Goal: Task Accomplishment & Management: Use online tool/utility

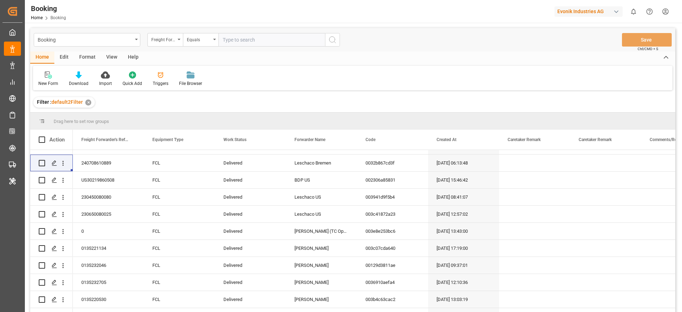
click at [588, 16] on div "Evonik Industries AG" at bounding box center [590, 12] width 71 height 14
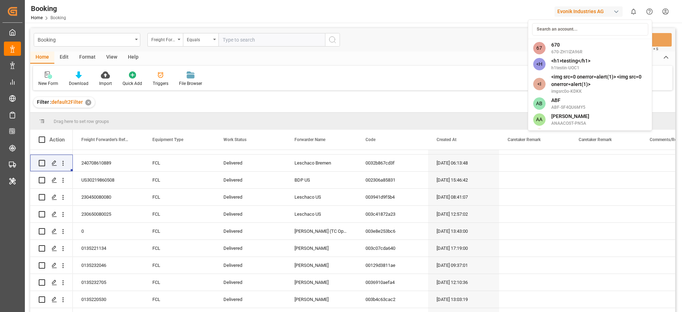
click at [588, 12] on html "Created by potrace 1.15, written by Peter Selinger 2001-2017 Created by potrace…" at bounding box center [341, 156] width 682 height 312
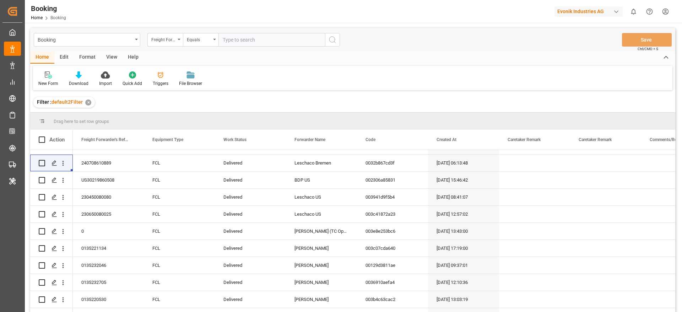
click at [576, 13] on div "Evonik Industries AG" at bounding box center [589, 11] width 68 height 10
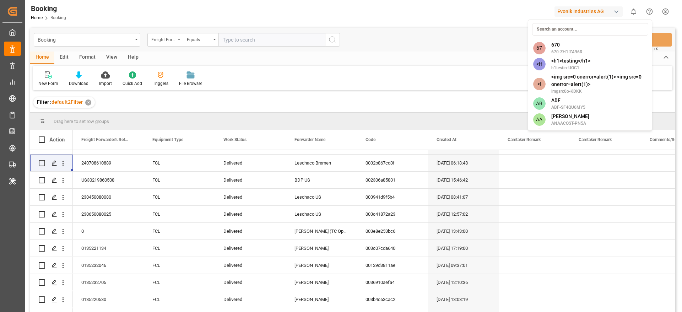
click at [562, 30] on input at bounding box center [590, 29] width 116 height 12
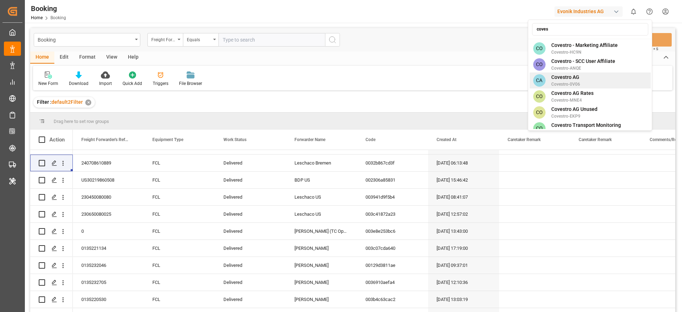
type input "coves"
click at [575, 81] on span "Covestro-0V06" at bounding box center [565, 84] width 29 height 6
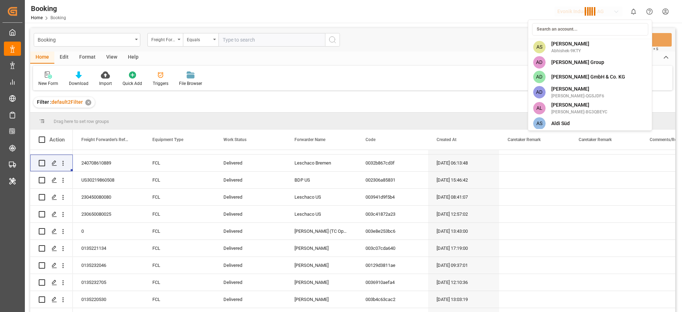
scroll to position [1127, 0]
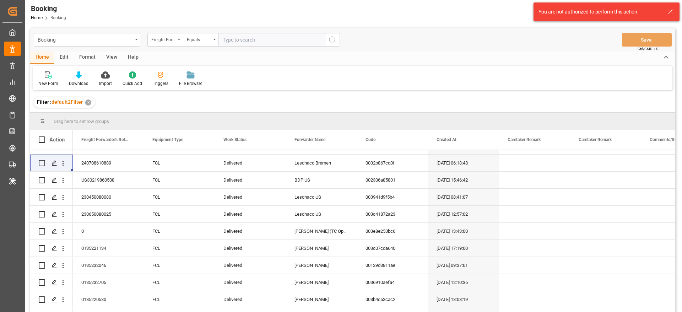
click at [670, 15] on icon at bounding box center [670, 11] width 9 height 9
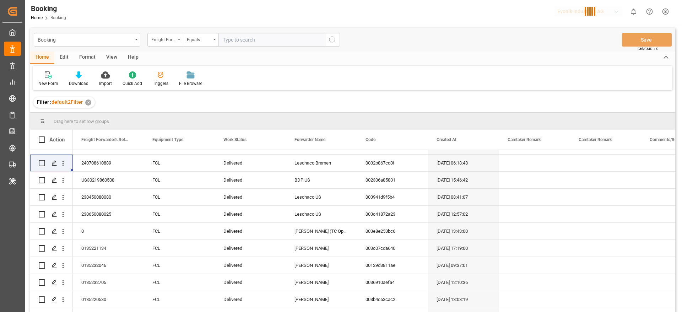
click at [427, 6] on div "Booking Home Booking Evonik Industries AG 0 Notifications Only show unread All …" at bounding box center [351, 11] width 662 height 23
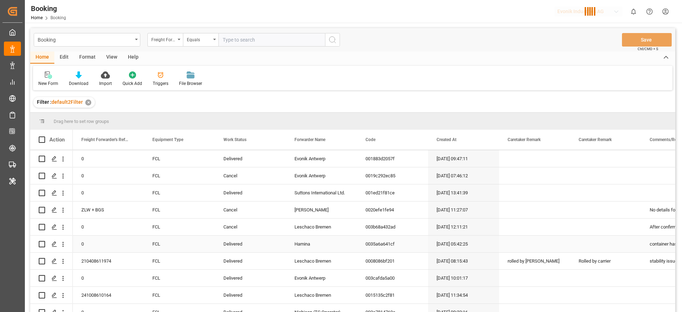
scroll to position [0, 0]
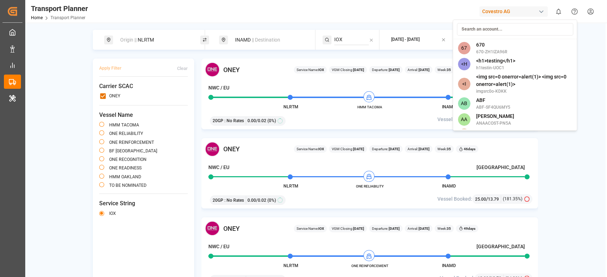
click at [485, 27] on input at bounding box center [514, 29] width 116 height 12
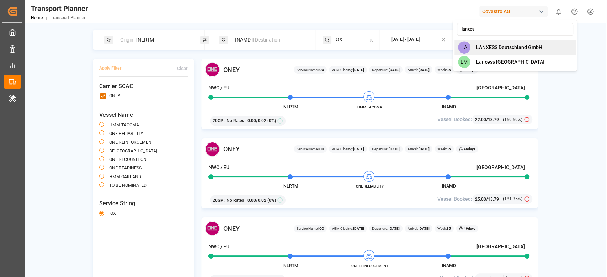
type input "lanxes"
click at [485, 45] on span "LANXESS Deutschland GmbH" at bounding box center [508, 47] width 66 height 7
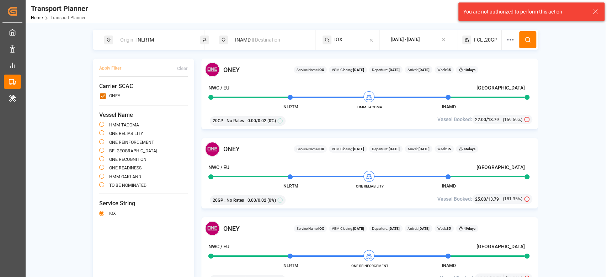
click at [599, 9] on div "You are not authorized to perform this action" at bounding box center [531, 11] width 146 height 18
click at [593, 11] on icon at bounding box center [595, 11] width 9 height 9
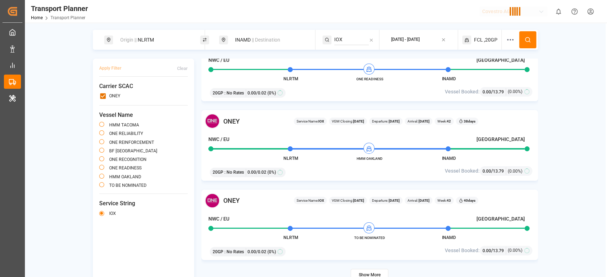
scroll to position [426, 0]
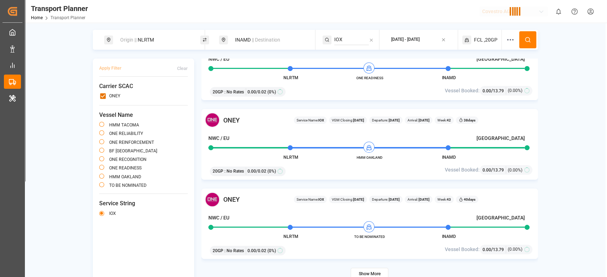
click at [114, 217] on div "IOX" at bounding box center [143, 214] width 89 height 9
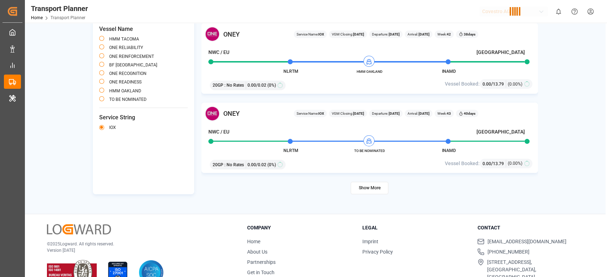
scroll to position [0, 0]
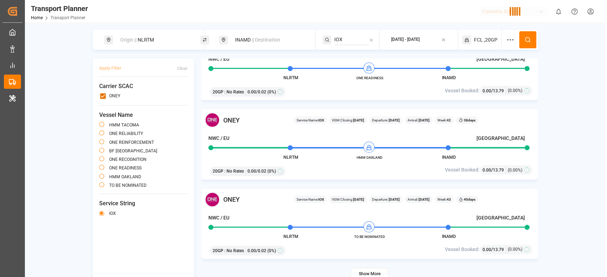
click at [72, 138] on div "Origin || NLRTM INAMD || Destination IOX 2025-08-25 - 2025-11-30 FCL ,20GP Appl…" at bounding box center [315, 155] width 580 height 251
click at [104, 97] on input "primary checkbox" at bounding box center [102, 95] width 7 height 7
click at [102, 99] on input "primary checkbox" at bounding box center [102, 95] width 7 height 7
checkbox input "true"
drag, startPoint x: 210, startPoint y: 92, endPoint x: 274, endPoint y: 92, distance: 64.0
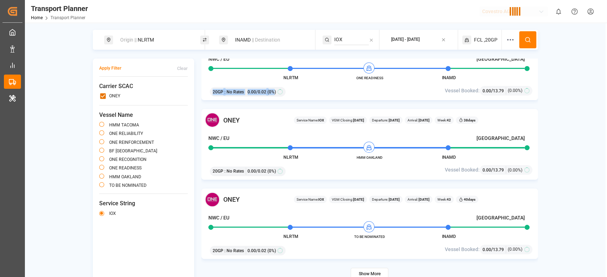
click at [274, 92] on div "20GP : No Rates 0.00 / 0.02 (0%)" at bounding box center [248, 92] width 76 height 10
click at [432, 81] on div "ONEY Service Name: IOX VGM Closing: 07-10-2025 Departure: 12-10-2025 Arrival: 1…" at bounding box center [369, 65] width 336 height 71
drag, startPoint x: 212, startPoint y: 93, endPoint x: 300, endPoint y: 93, distance: 87.1
click at [300, 93] on div "20GP : No Rates 0.00 / 0.02 (0%)" at bounding box center [315, 91] width 216 height 12
drag, startPoint x: 210, startPoint y: 171, endPoint x: 287, endPoint y: 169, distance: 76.8
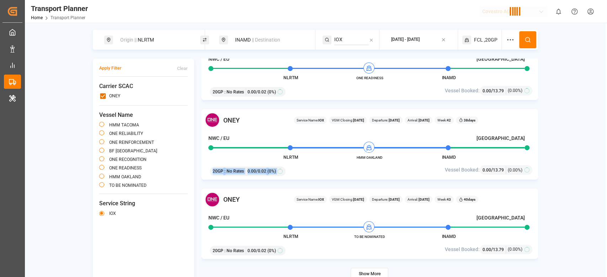
click at [287, 169] on div "20GP : No Rates 0.00 / 0.02 (0%)" at bounding box center [249, 172] width 78 height 10
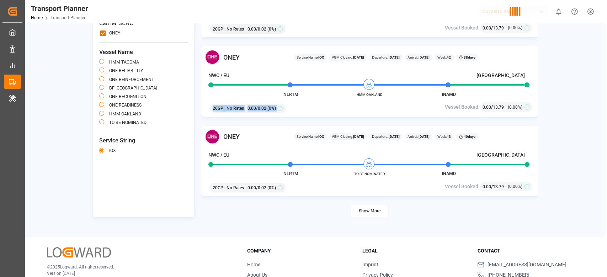
scroll to position [103, 0]
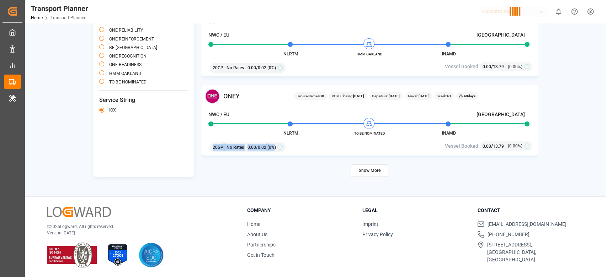
drag, startPoint x: 212, startPoint y: 149, endPoint x: 273, endPoint y: 147, distance: 60.4
click at [273, 147] on div "20GP : No Rates 0.00 / 0.02 (0%)" at bounding box center [248, 147] width 76 height 10
click at [273, 147] on span "(0%)" at bounding box center [271, 147] width 9 height 6
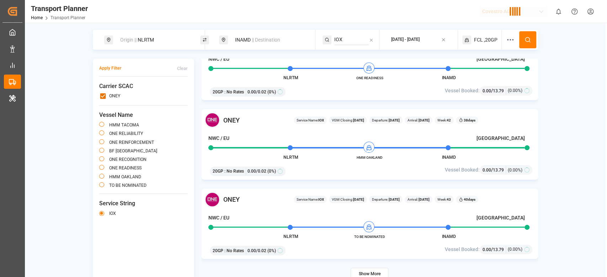
click at [81, 164] on div "Origin || NLRTM INAMD || Destination IOX 2025-08-25 - 2025-11-30 FCL ,20GP Appl…" at bounding box center [315, 155] width 580 height 251
click at [276, 92] on div "(0%)" at bounding box center [274, 92] width 15 height 6
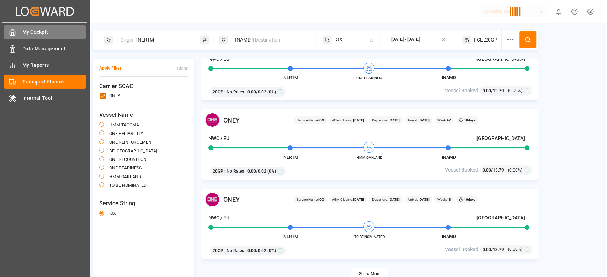
click at [28, 29] on span "My Cockpit" at bounding box center [54, 31] width 64 height 7
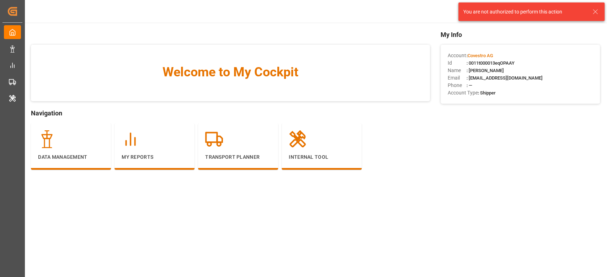
click at [597, 11] on icon at bounding box center [595, 11] width 9 height 9
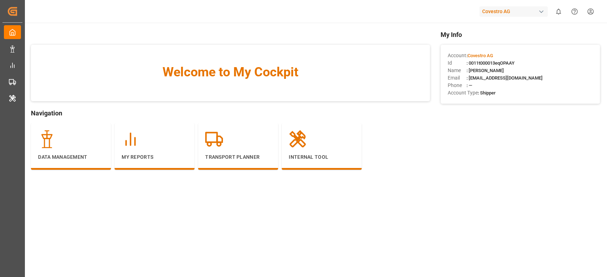
click at [531, 10] on div "Covestro AG" at bounding box center [513, 11] width 68 height 10
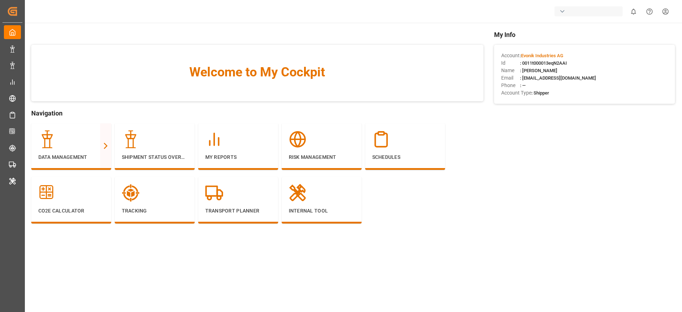
click at [556, 12] on div "button" at bounding box center [589, 11] width 68 height 10
click at [554, 28] on input at bounding box center [590, 29] width 116 height 12
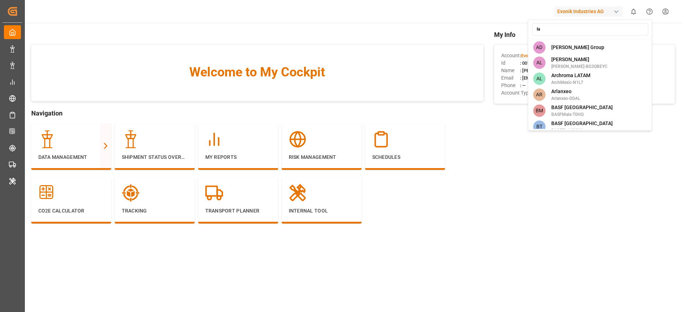
type input "l"
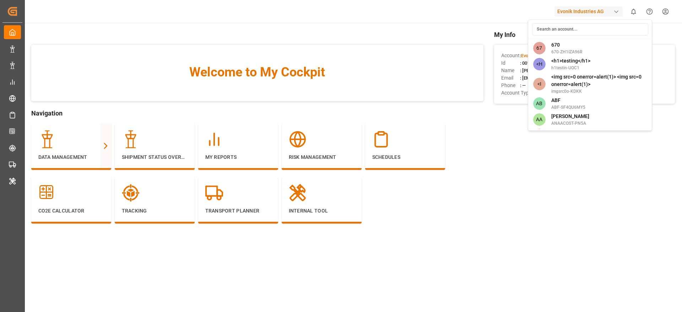
click at [560, 33] on input at bounding box center [590, 29] width 116 height 12
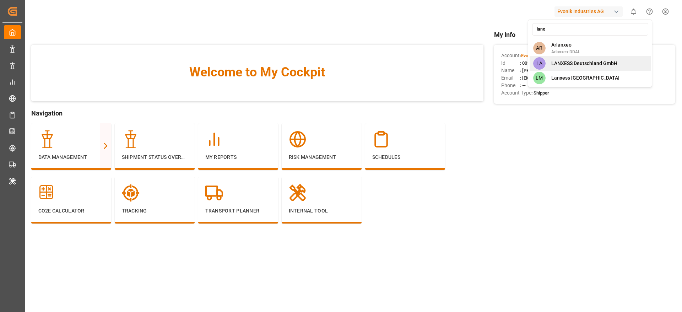
type input "lanx"
click at [572, 66] on span "LANXESS Deutschland GmbH" at bounding box center [584, 63] width 66 height 7
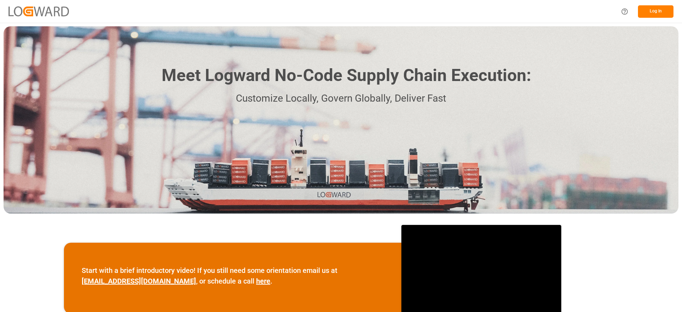
click at [659, 15] on button "Log In" at bounding box center [656, 11] width 36 height 12
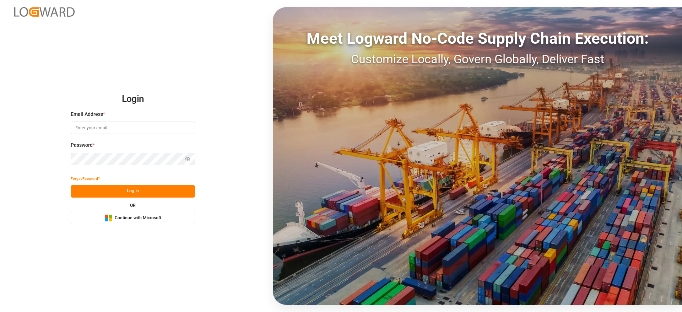
click at [160, 223] on button "Microsoft Logo Continue with Microsoft" at bounding box center [133, 218] width 124 height 12
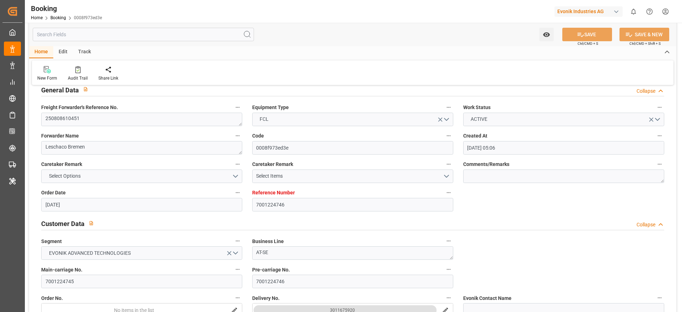
scroll to position [17, 0]
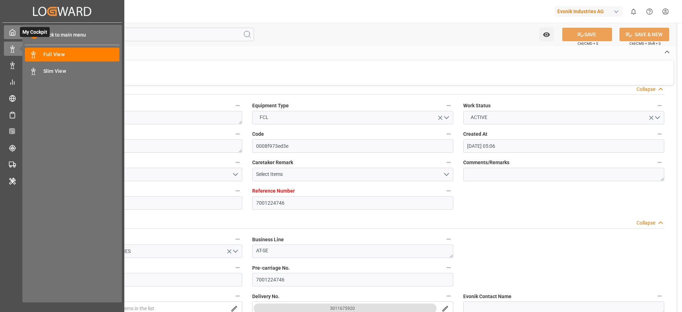
click at [9, 27] on div "My Cockpit My Cockpit" at bounding box center [62, 32] width 117 height 14
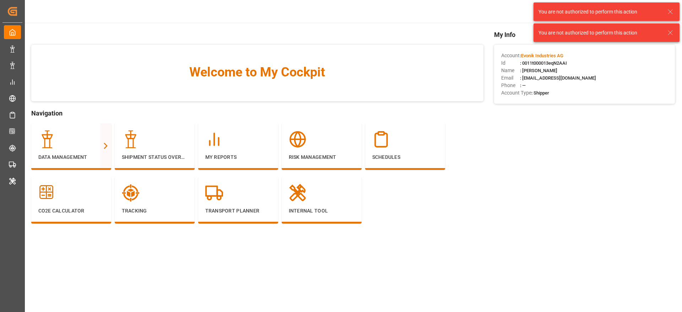
click at [676, 8] on div "You are not authorized to perform this action" at bounding box center [607, 11] width 146 height 18
click at [674, 10] on icon at bounding box center [670, 11] width 9 height 9
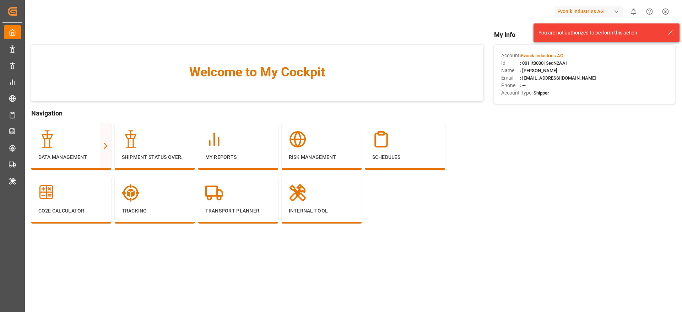
click at [669, 32] on body "Created by potrace 1.15, written by Peter Selinger 2001-2017 Created by potrace…" at bounding box center [341, 156] width 682 height 312
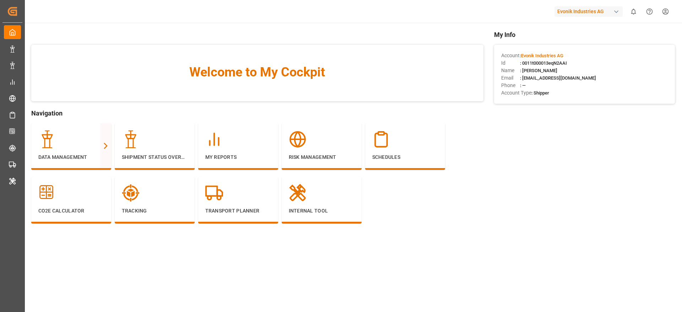
click at [594, 15] on div "Evonik Industries AG" at bounding box center [589, 11] width 68 height 10
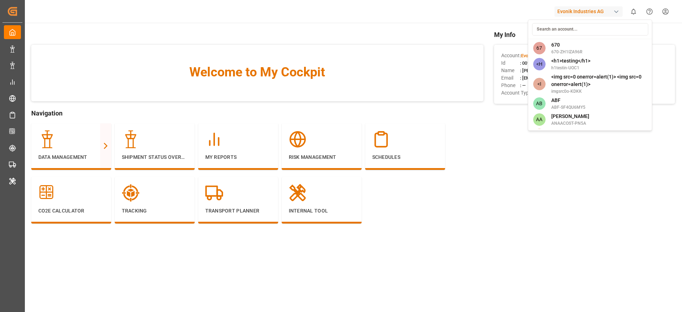
click at [550, 32] on input at bounding box center [590, 29] width 116 height 12
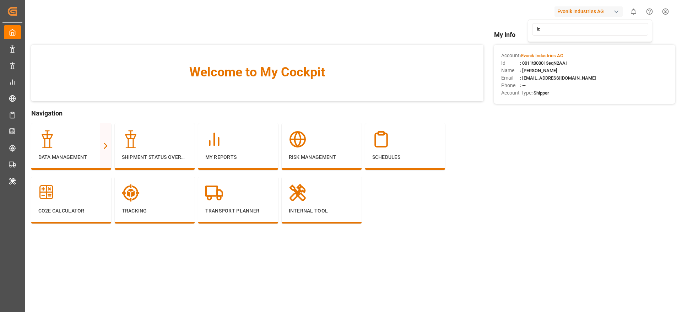
type input "l"
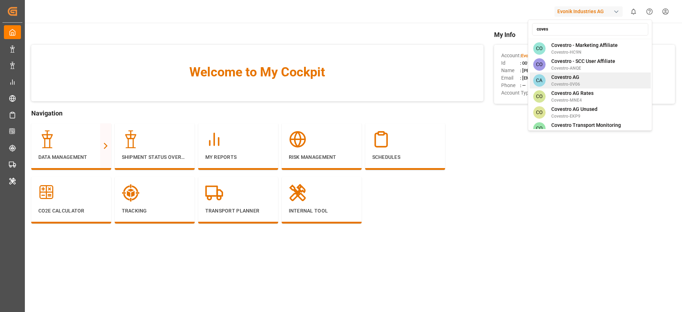
type input "coves"
click at [566, 74] on span "Covestro AG" at bounding box center [565, 77] width 29 height 7
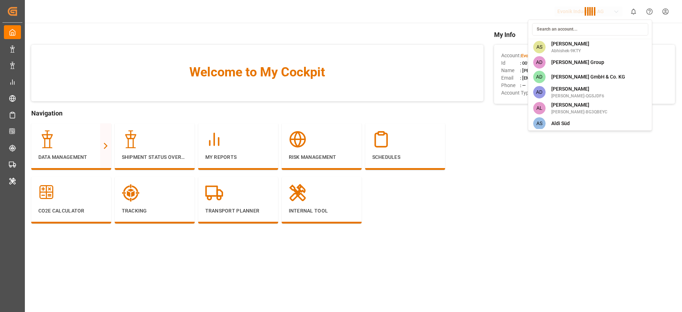
scroll to position [1127, 0]
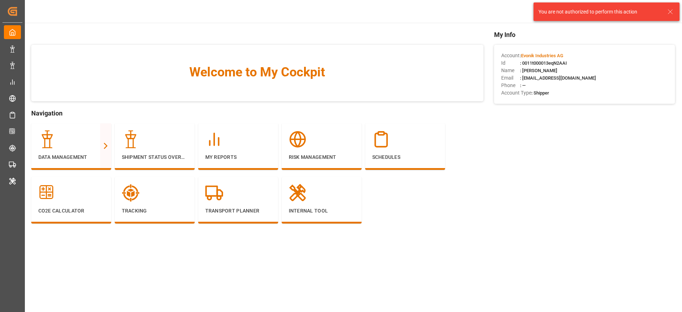
click at [669, 15] on icon at bounding box center [670, 11] width 9 height 9
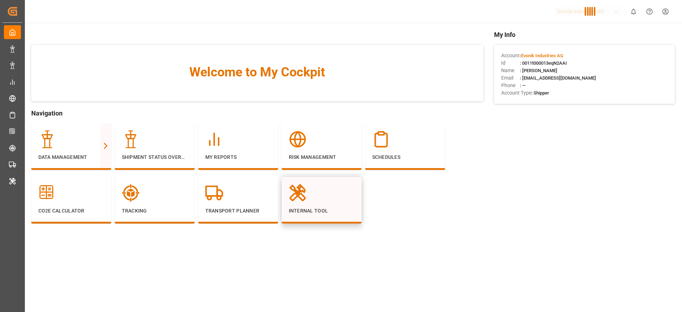
click at [339, 187] on div at bounding box center [322, 193] width 66 height 18
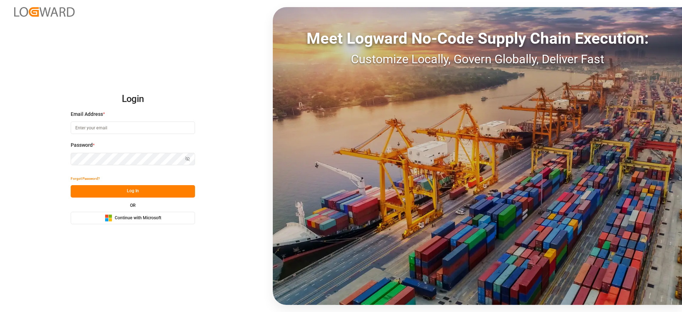
click at [223, 150] on div "Login Email Address * Password * Show password Forgot Password? Log In OR Micro…" at bounding box center [341, 156] width 682 height 312
click at [156, 225] on div "Login Email Address * Password * Show password Forgot Password? Log In OR Micro…" at bounding box center [341, 156] width 682 height 312
click at [160, 222] on button "Microsoft Logo Continue with Microsoft" at bounding box center [133, 218] width 124 height 12
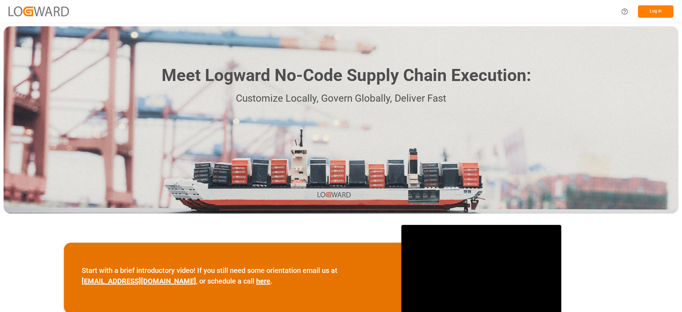
click at [654, 18] on div "Log In" at bounding box center [645, 12] width 57 height 16
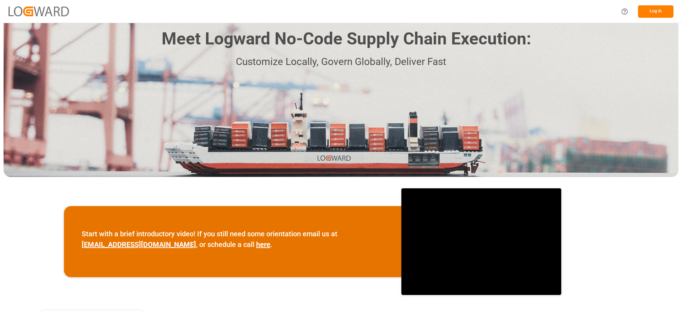
scroll to position [53, 0]
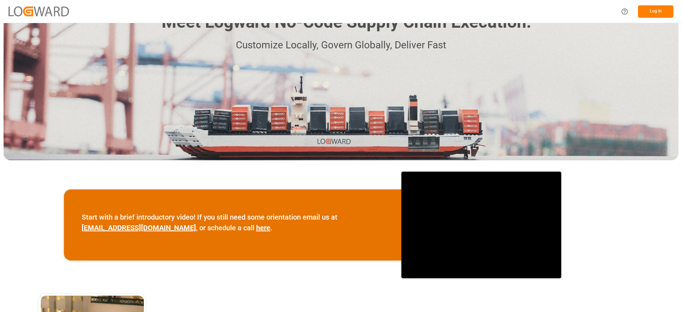
click at [657, 9] on button "Log In" at bounding box center [656, 11] width 36 height 12
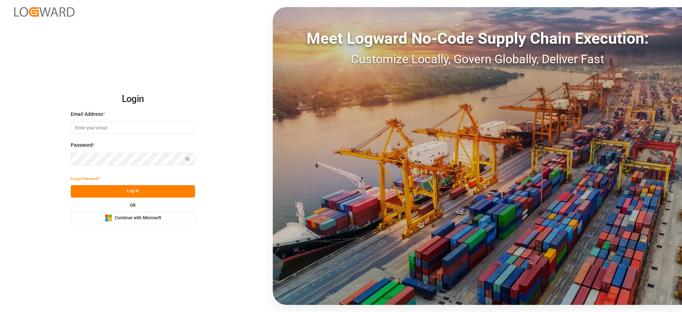
click at [147, 217] on span "Continue with Microsoft" at bounding box center [138, 218] width 47 height 6
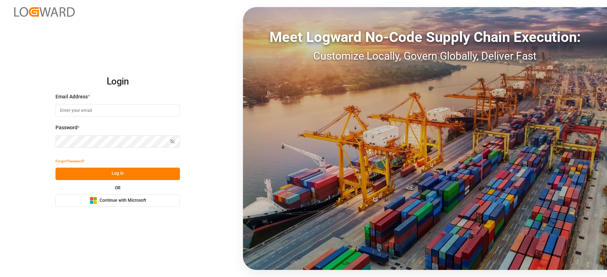
click at [133, 198] on span "Continue with Microsoft" at bounding box center [122, 201] width 47 height 6
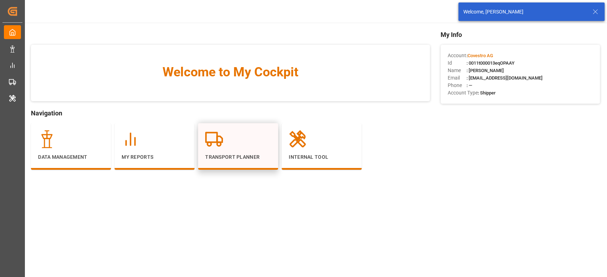
click at [220, 158] on p "Transport Planner" at bounding box center [238, 156] width 66 height 7
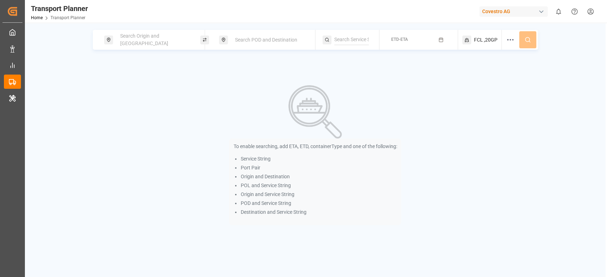
click at [370, 99] on div "To enable searching, add ETA, ETD, containerType and one of the following: Serv…" at bounding box center [315, 155] width 464 height 140
click at [136, 45] on div "Search Origin and [GEOGRAPHIC_DATA]" at bounding box center [154, 39] width 77 height 21
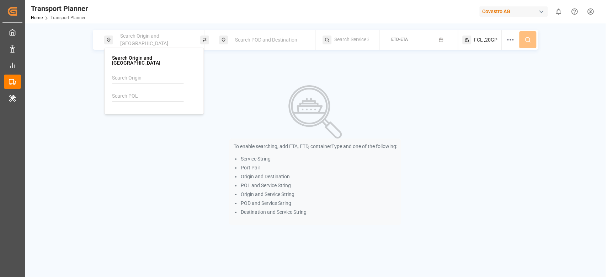
click at [123, 91] on input at bounding box center [147, 96] width 71 height 11
paste input "DEHAM"
type input "DEHAM"
click at [136, 106] on li "DEHAM [GEOGRAPHIC_DATA]" at bounding box center [153, 116] width 83 height 21
click at [136, 110] on b "DEHAM" at bounding box center [135, 113] width 17 height 6
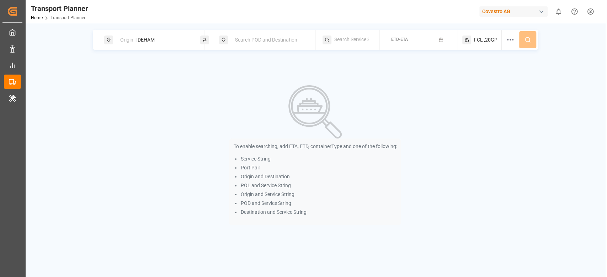
click at [244, 35] on div "Search POD and Destination" at bounding box center [269, 39] width 77 height 13
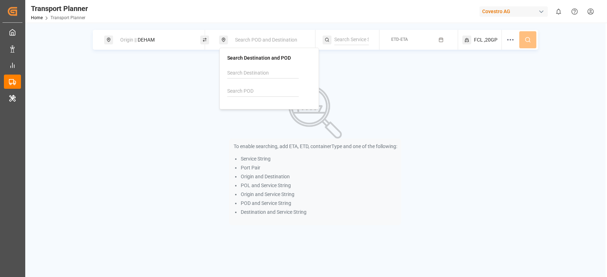
paste input "VNCLI"
click at [231, 92] on input "VNCLI" at bounding box center [262, 91] width 71 height 11
type input "VNCLI"
click at [244, 115] on div "Cát Lái" at bounding box center [241, 115] width 16 height 7
paste input "NE4"
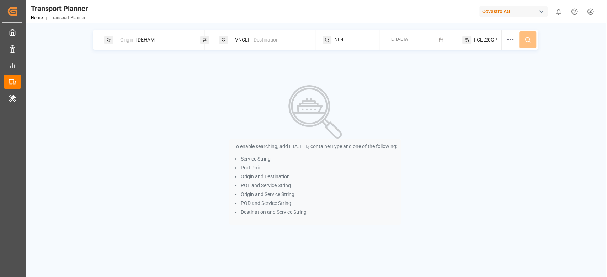
click at [340, 37] on input "NE4" at bounding box center [351, 39] width 34 height 11
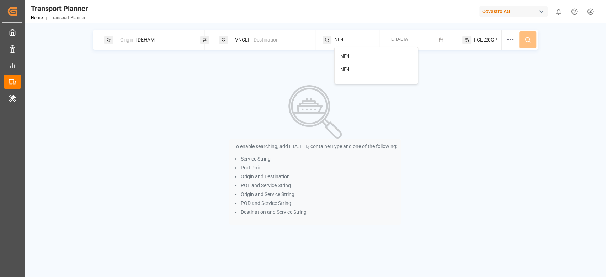
type input "NE4"
click at [357, 51] on li "NE4" at bounding box center [375, 56] width 83 height 13
click at [376, 55] on div "NE4" at bounding box center [376, 56] width 72 height 7
click at [430, 40] on button "ETD-ETA" at bounding box center [418, 40] width 70 height 14
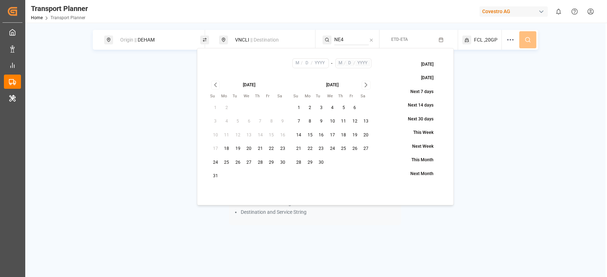
click at [230, 163] on button "25" at bounding box center [226, 162] width 11 height 11
type input "8"
type input "25"
type input "2025"
click at [366, 87] on icon "Go to next month" at bounding box center [366, 85] width 8 height 9
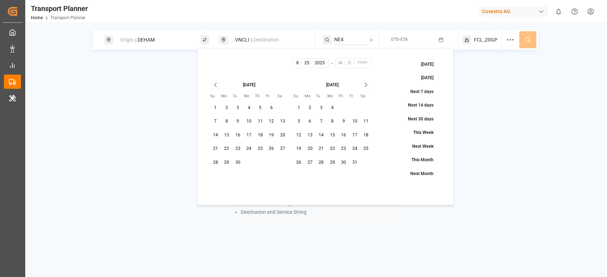
click at [366, 87] on icon "Go to next month" at bounding box center [366, 85] width 8 height 9
click at [298, 176] on button "30" at bounding box center [298, 176] width 11 height 11
type input "11"
type input "30"
type input "2025"
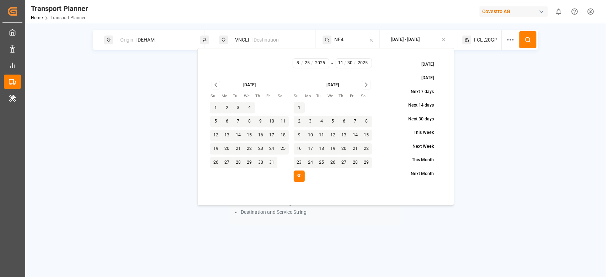
click at [532, 37] on button at bounding box center [527, 39] width 17 height 17
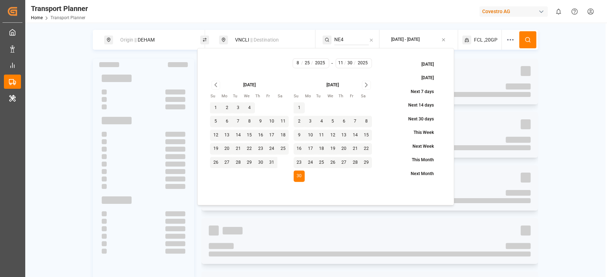
click at [532, 37] on button at bounding box center [527, 39] width 17 height 17
